Goal: Find specific page/section

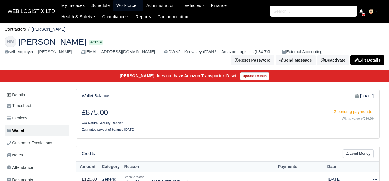
click at [120, 4] on link "Workforce" at bounding box center [128, 5] width 30 height 11
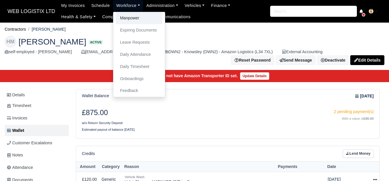
click at [125, 15] on link "Manpower" at bounding box center [139, 18] width 47 height 12
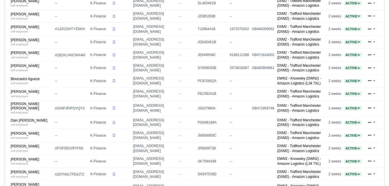
scroll to position [96, 0]
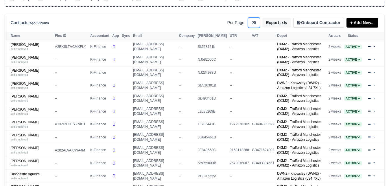
click at [259, 24] on select "10 25 50" at bounding box center [254, 22] width 12 height 10
select select "50"
click at [250, 17] on select "10 25 50" at bounding box center [254, 22] width 12 height 10
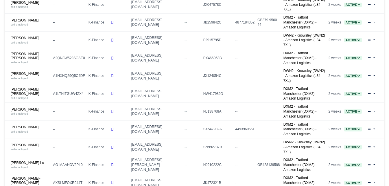
scroll to position [673, 0]
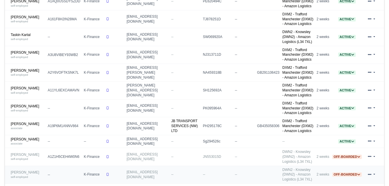
scroll to position [307, 0]
